Goal: Find specific page/section

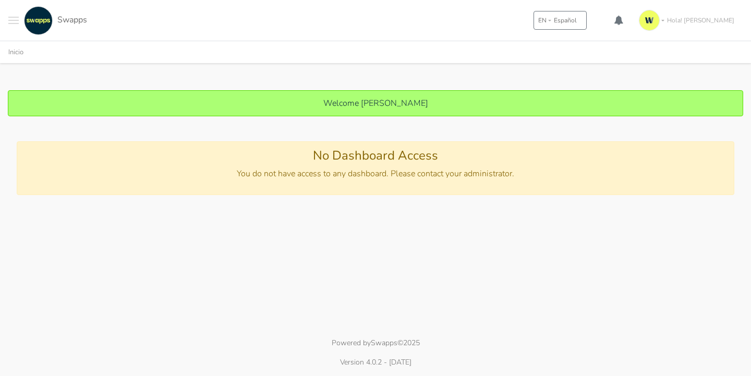
click at [63, 23] on span "Swapps" at bounding box center [72, 19] width 30 height 11
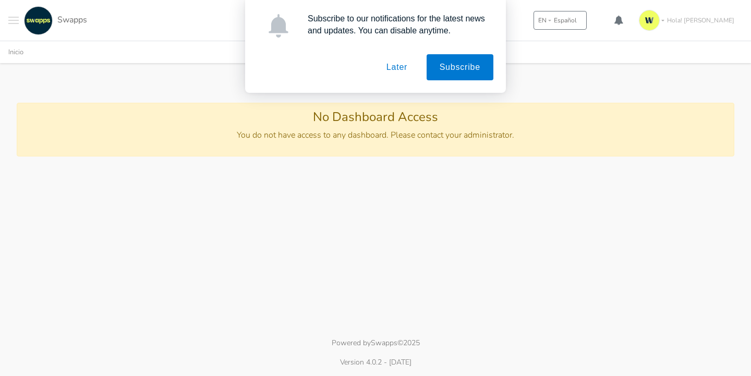
click at [696, 23] on div "Subscribe to our notifications for the latest news and updates. You can disable…" at bounding box center [375, 46] width 751 height 93
click at [379, 56] on button "Later" at bounding box center [397, 67] width 47 height 26
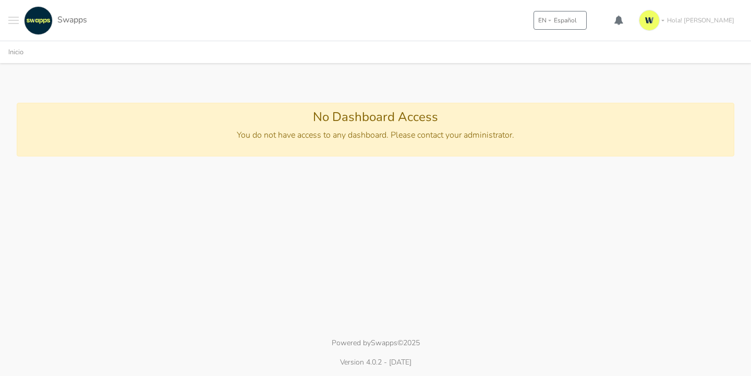
click at [709, 27] on link "Hola! [PERSON_NAME]" at bounding box center [689, 20] width 108 height 29
click at [684, 59] on link "Perfil" at bounding box center [697, 58] width 91 height 19
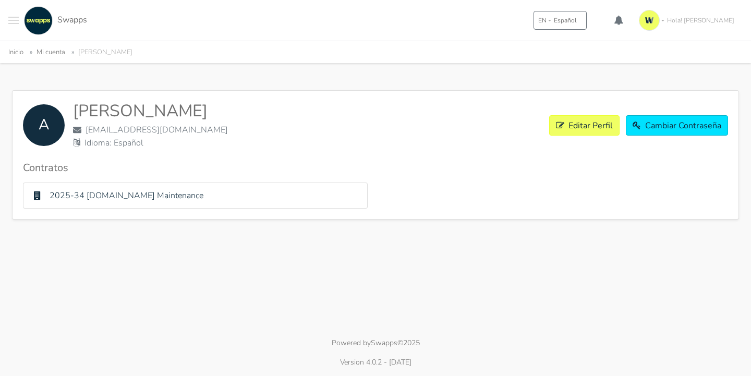
click at [54, 117] on div "A" at bounding box center [44, 125] width 42 height 42
click at [133, 198] on link "2025-34 [DOMAIN_NAME] Maintenance" at bounding box center [127, 195] width 154 height 11
